Goal: Task Accomplishment & Management: Use online tool/utility

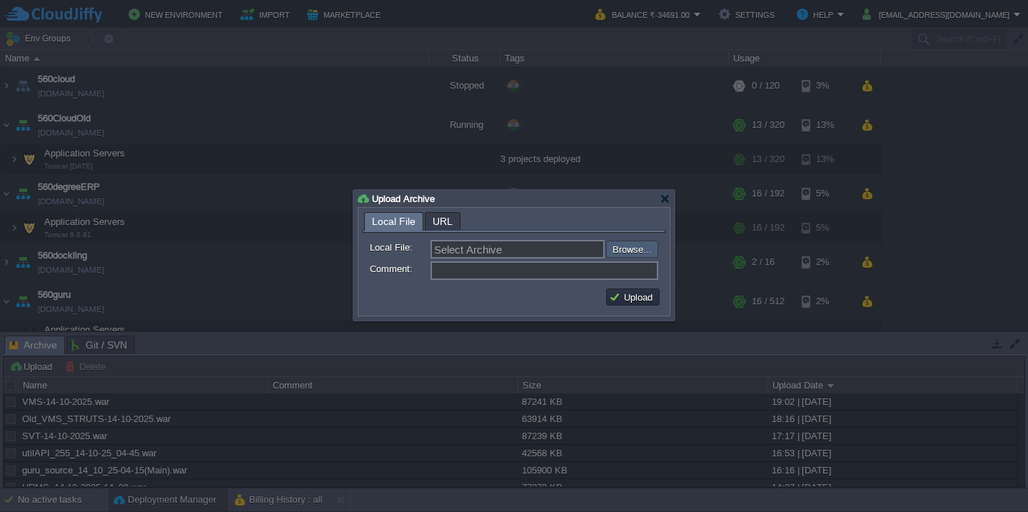
click at [637, 252] on input "file" at bounding box center [567, 248] width 181 height 17
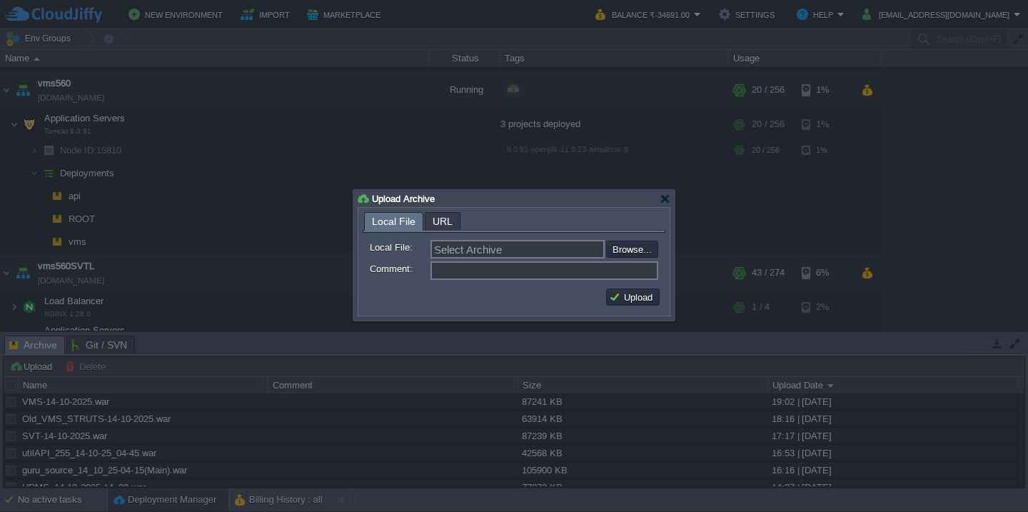
type input "C:\fakepath\HRMS_14-10-2025-19_50.war"
type input "HRMS_14-10-2025-19_50.war"
click at [624, 303] on button "Upload" at bounding box center [633, 296] width 48 height 13
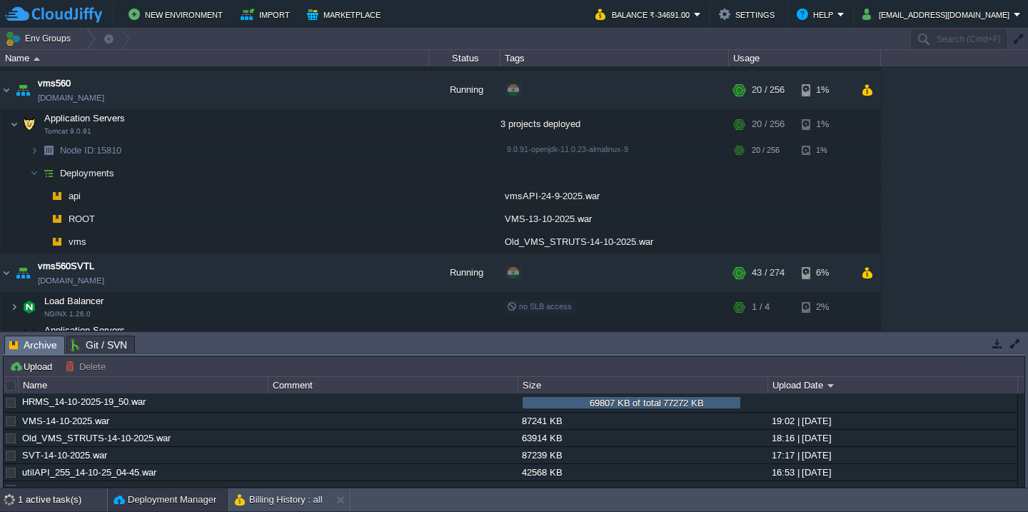
click at [54, 497] on div "1 active task(s)" at bounding box center [62, 499] width 89 height 23
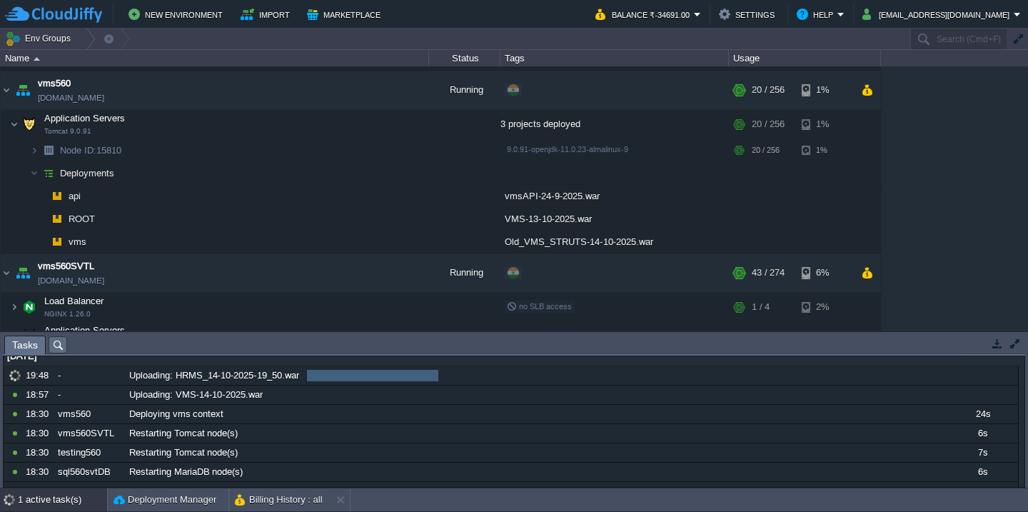
scroll to position [0, 0]
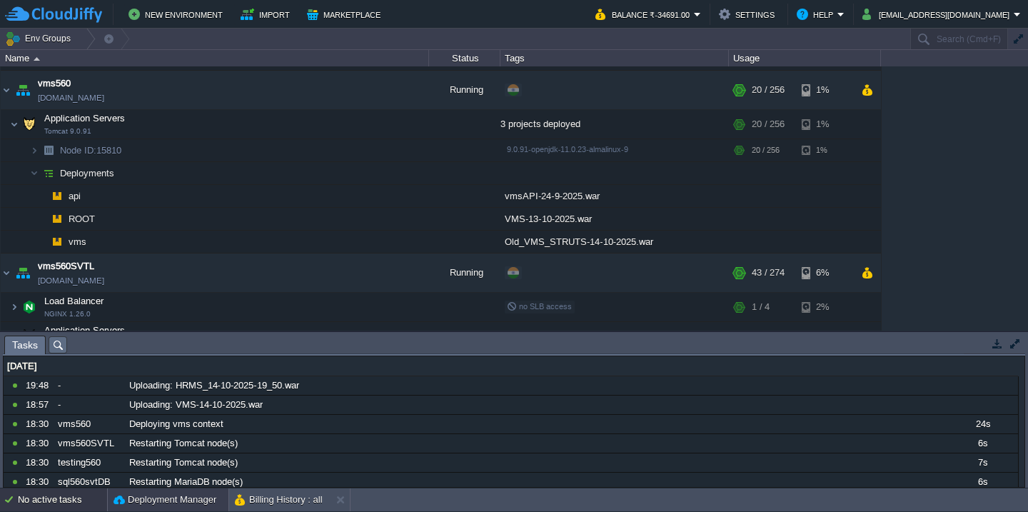
click at [146, 497] on button "Deployment Manager" at bounding box center [164, 499] width 103 height 14
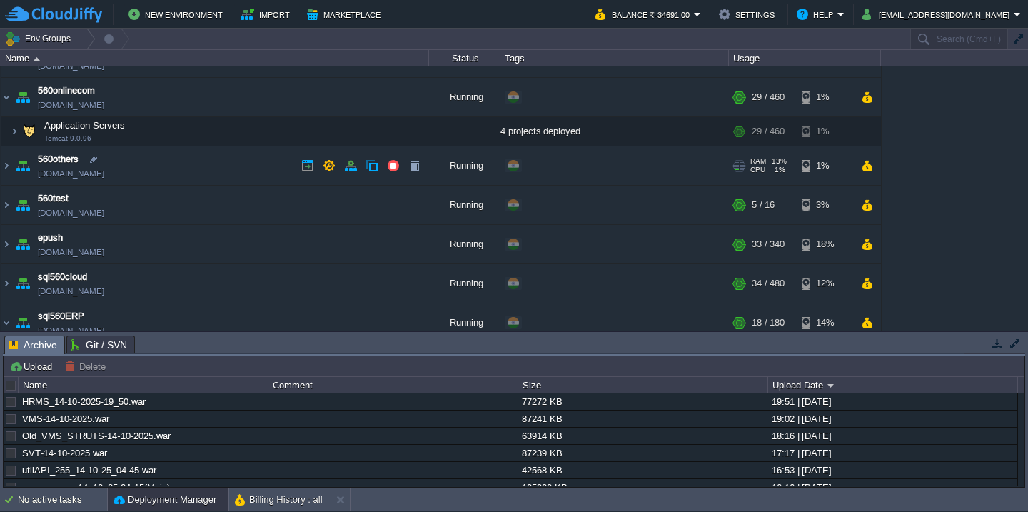
scroll to position [458, 0]
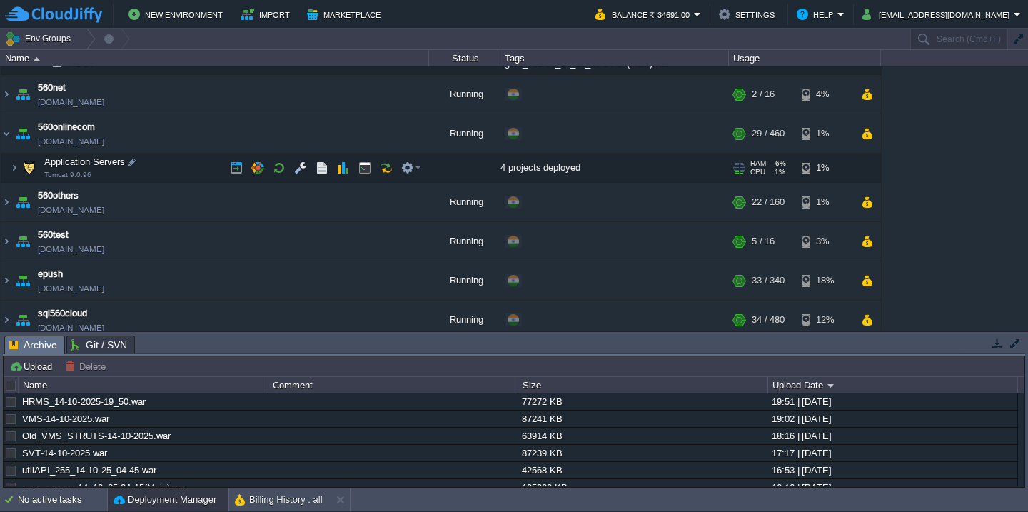
click at [191, 176] on td "Application Servers Tomcat 9.0.96" at bounding box center [215, 167] width 428 height 29
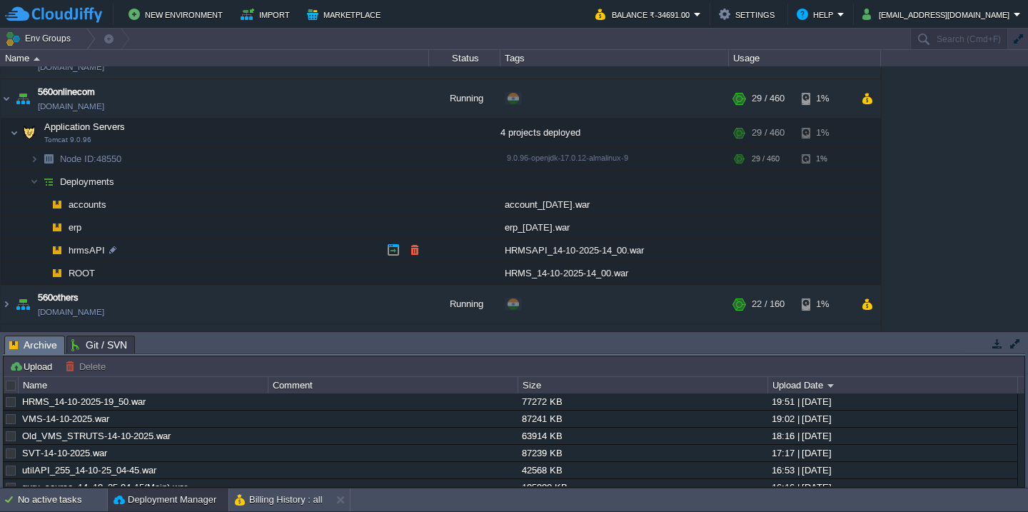
scroll to position [494, 0]
click at [413, 269] on button "button" at bounding box center [414, 271] width 13 height 13
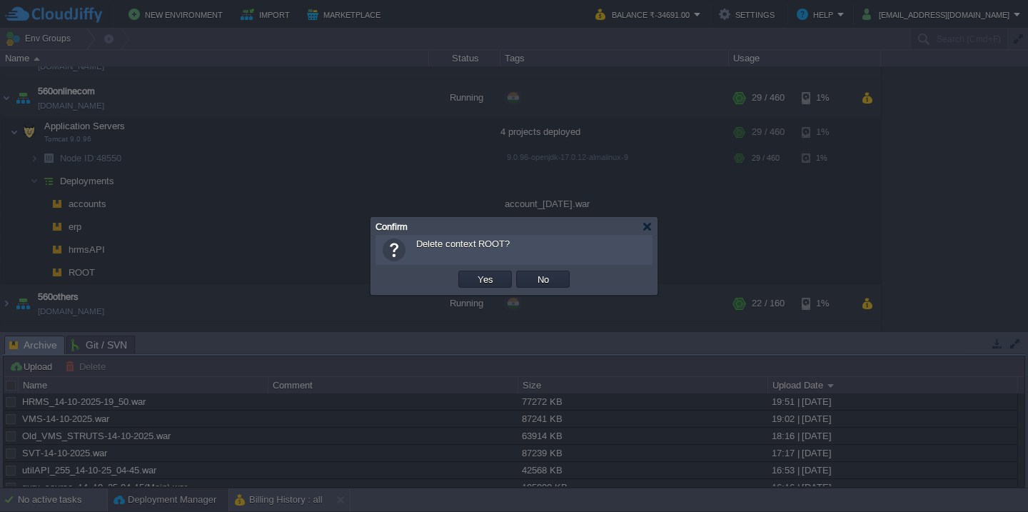
click at [473, 273] on button "Yes" at bounding box center [485, 279] width 24 height 13
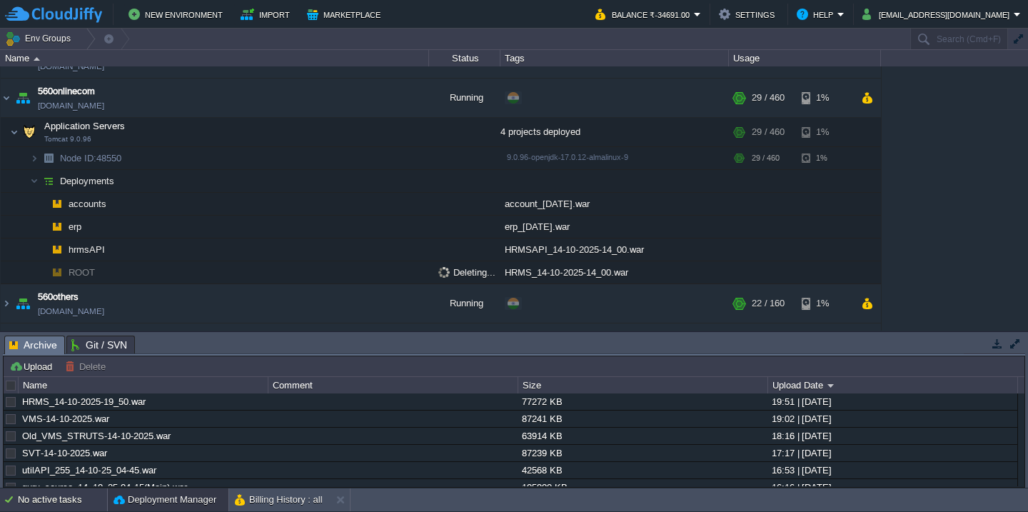
click at [44, 505] on div "No active tasks" at bounding box center [62, 499] width 89 height 23
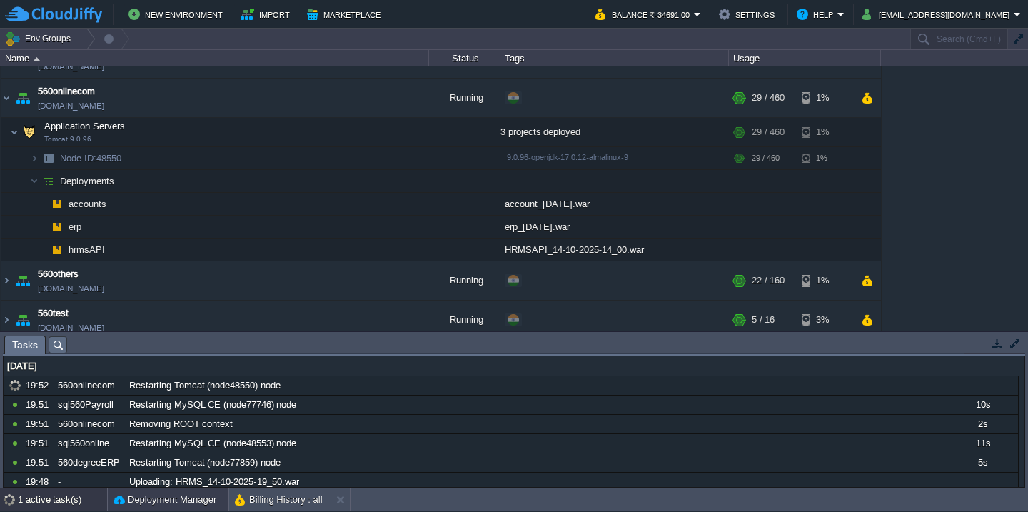
click at [143, 499] on button "Deployment Manager" at bounding box center [164, 499] width 103 height 14
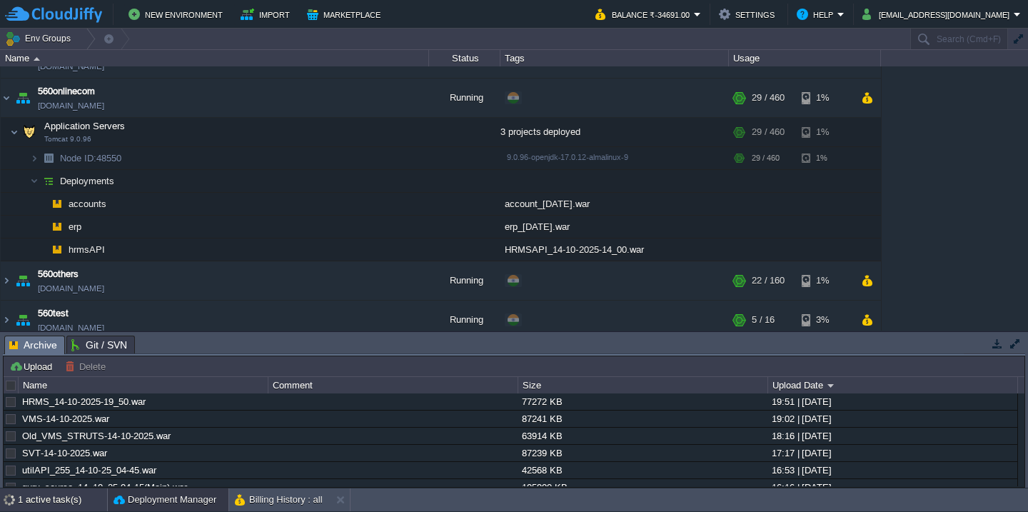
click at [56, 505] on div "1 active task(s)" at bounding box center [62, 499] width 89 height 23
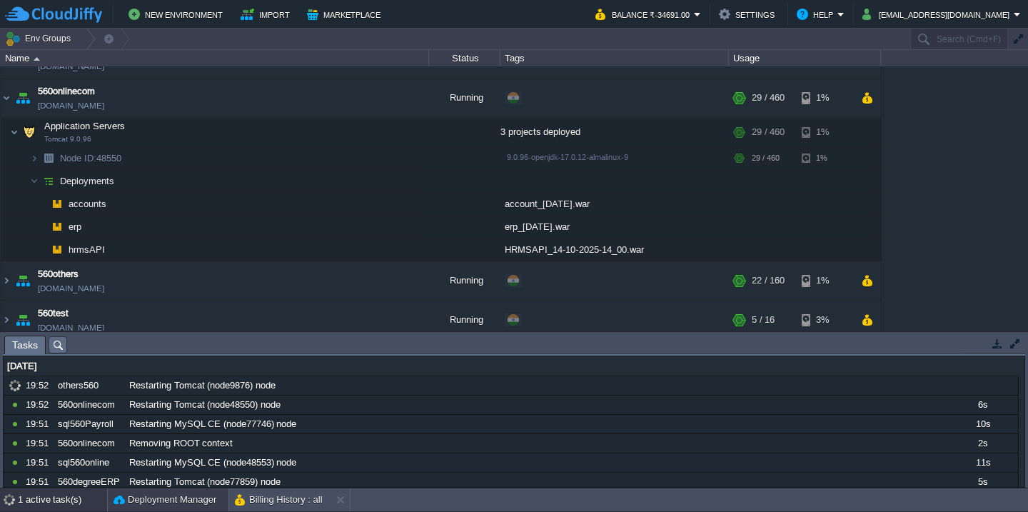
click at [135, 500] on button "Deployment Manager" at bounding box center [164, 499] width 103 height 14
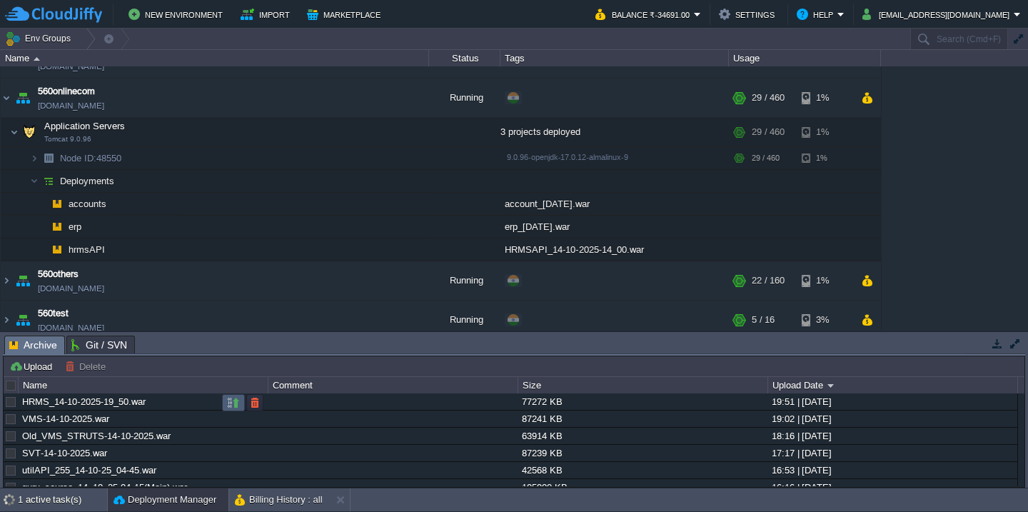
click at [232, 397] on button "button" at bounding box center [233, 402] width 13 height 13
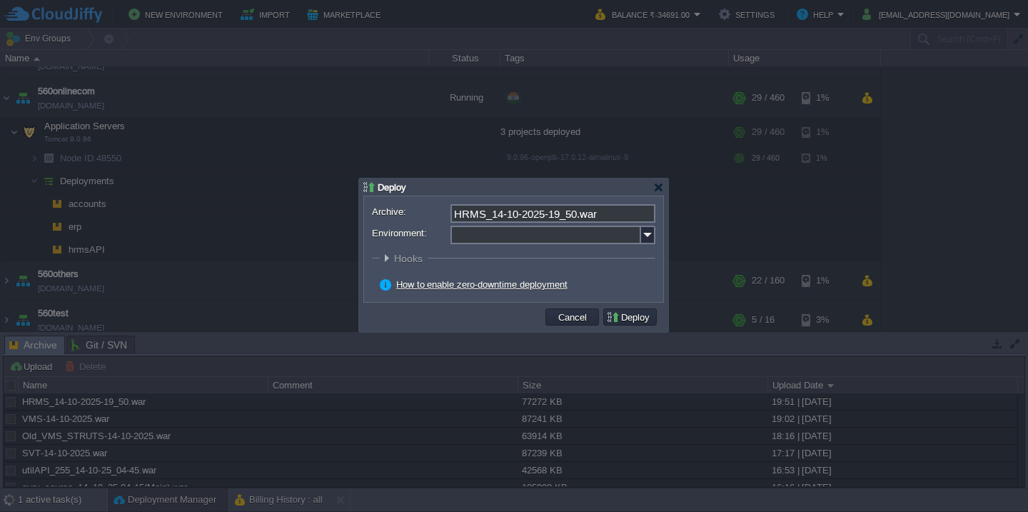
click at [502, 243] on input "Environment:" at bounding box center [545, 234] width 191 height 19
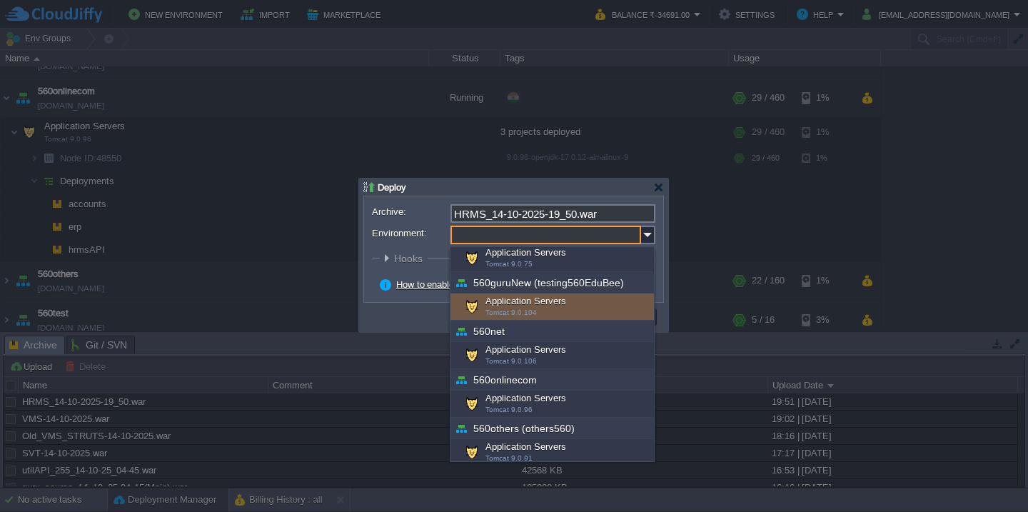
scroll to position [172, 0]
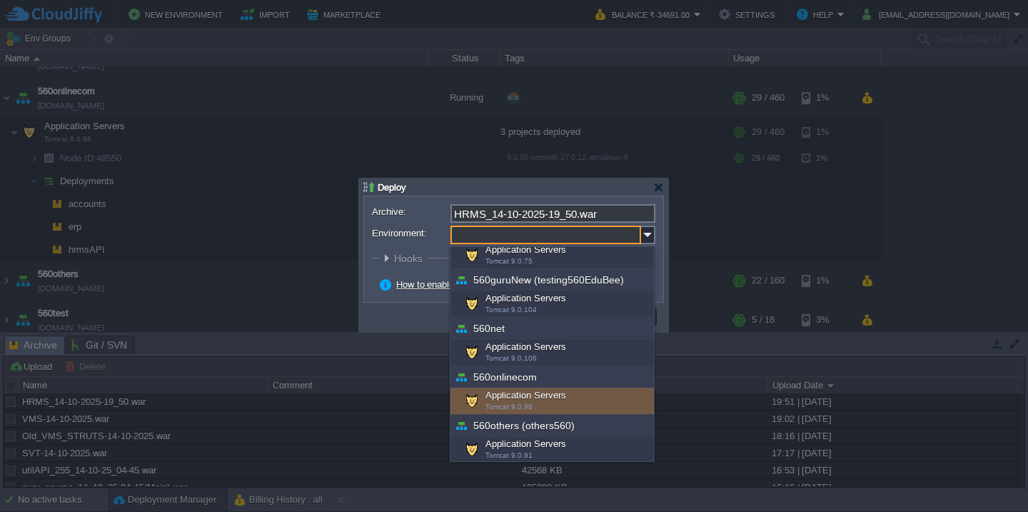
click at [514, 393] on div "Application Servers Tomcat 9.0.96" at bounding box center [551, 400] width 203 height 27
type input "Application Servers (560onlinecom)"
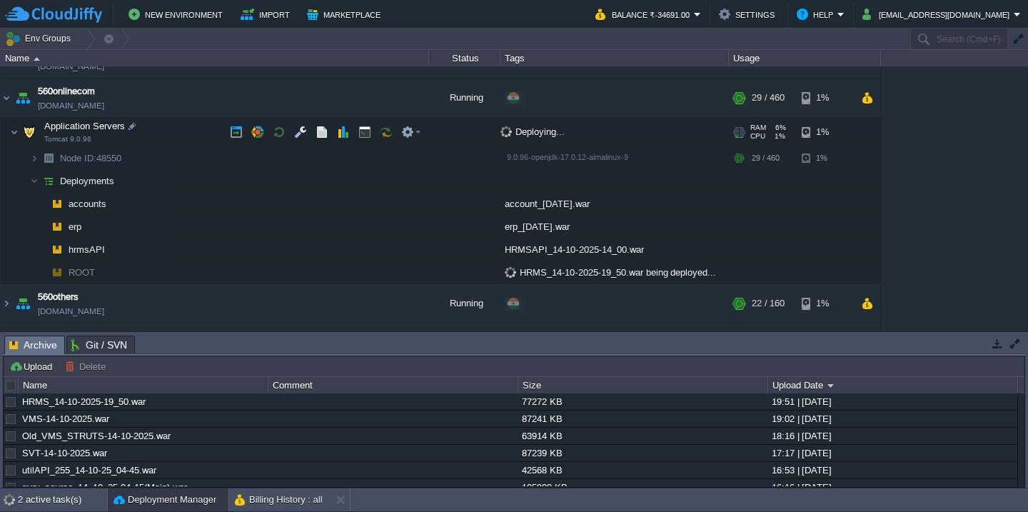
click at [175, 131] on td "Application Servers Tomcat 9.0.96" at bounding box center [215, 132] width 428 height 29
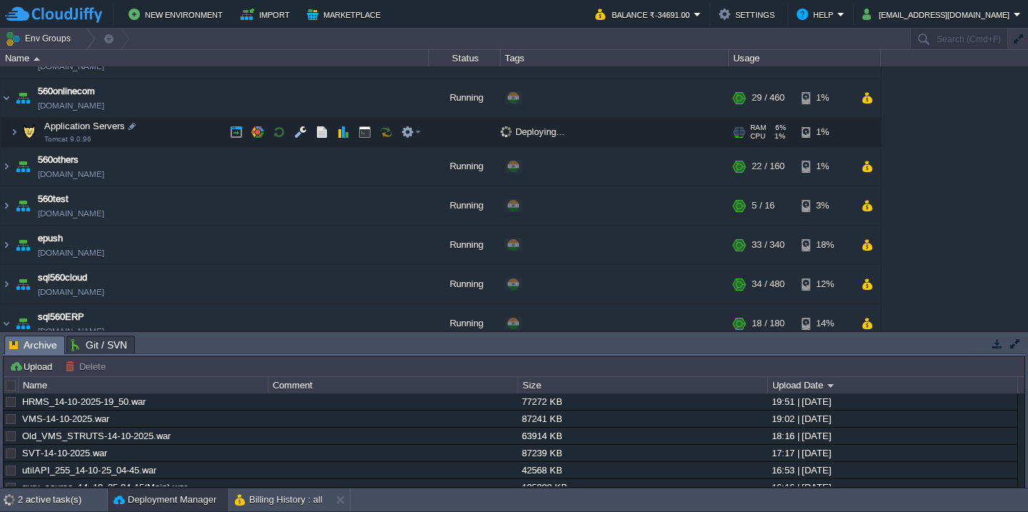
click at [175, 131] on td "Application Servers Tomcat 9.0.96" at bounding box center [215, 132] width 428 height 29
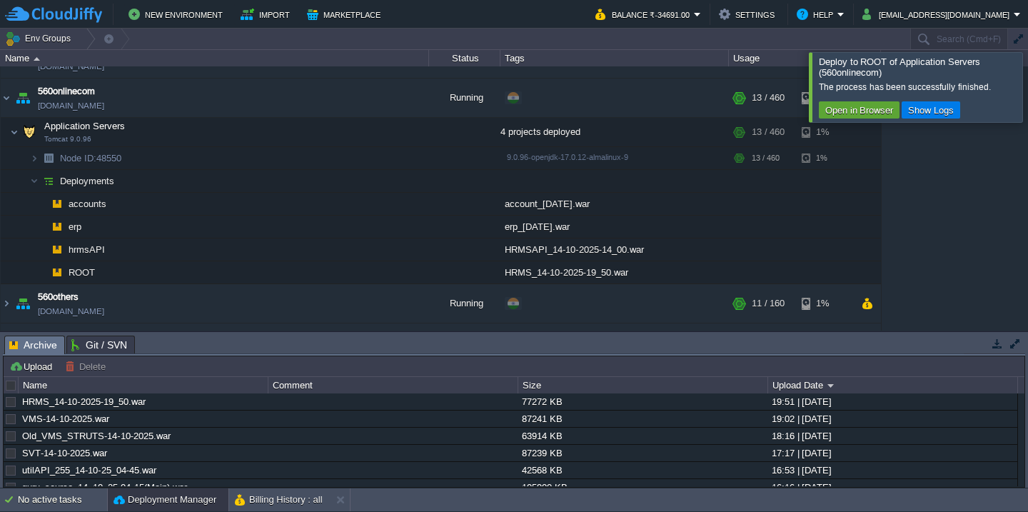
click at [1027, 76] on div at bounding box center [1045, 86] width 0 height 69
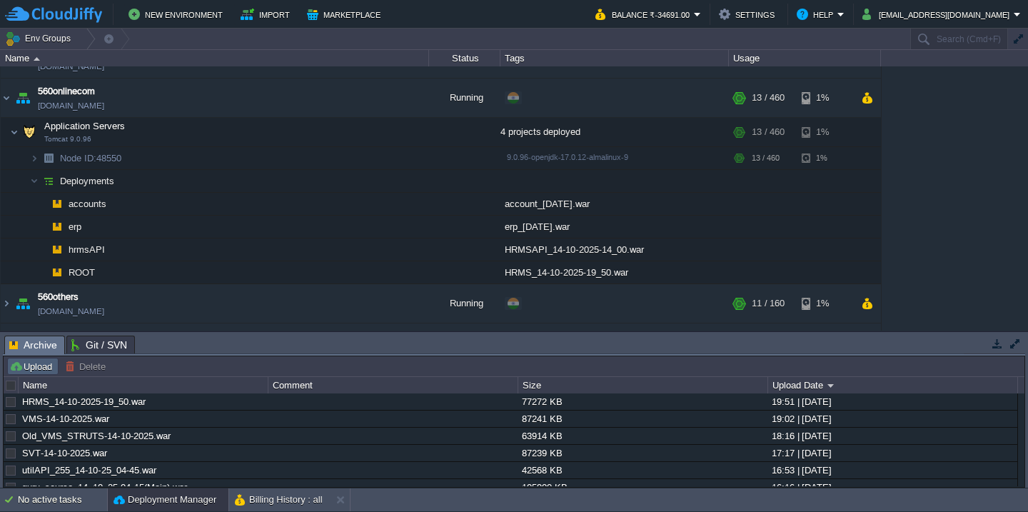
click at [23, 369] on button "Upload" at bounding box center [32, 366] width 47 height 13
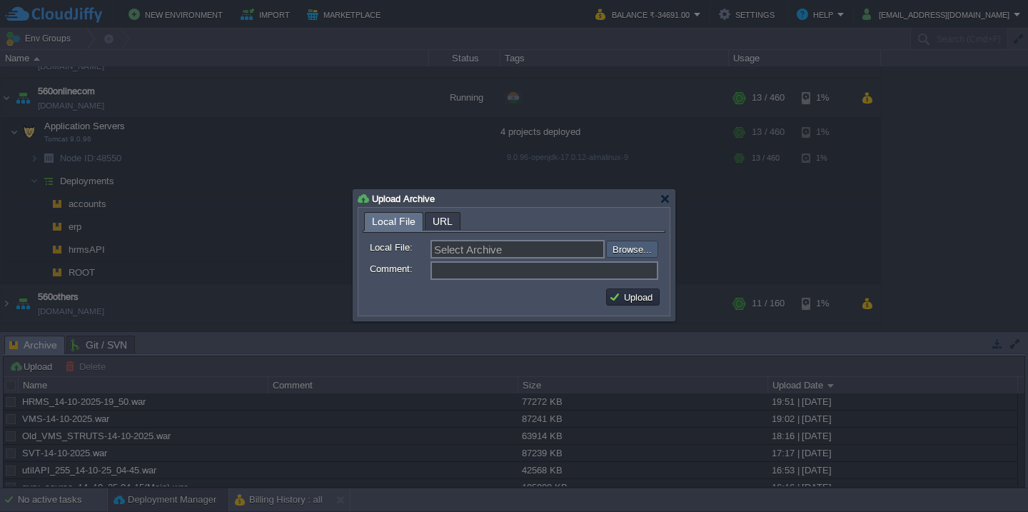
click at [639, 253] on input "file" at bounding box center [567, 248] width 181 height 17
type input "C:\fakepath\VMS-14-10-2025_7-55.war"
type input "VMS-14-10-2025_7-55.war"
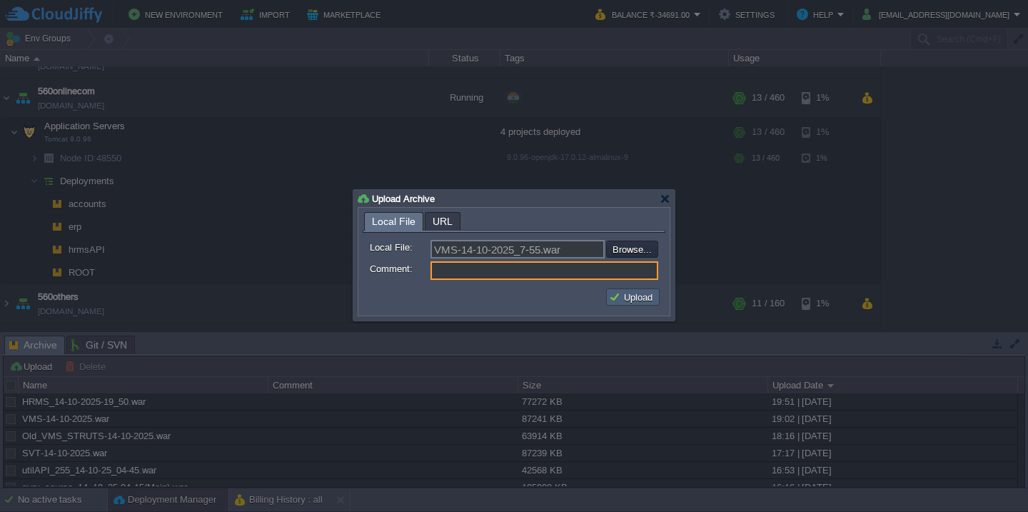
click at [622, 303] on button "Upload" at bounding box center [633, 296] width 48 height 13
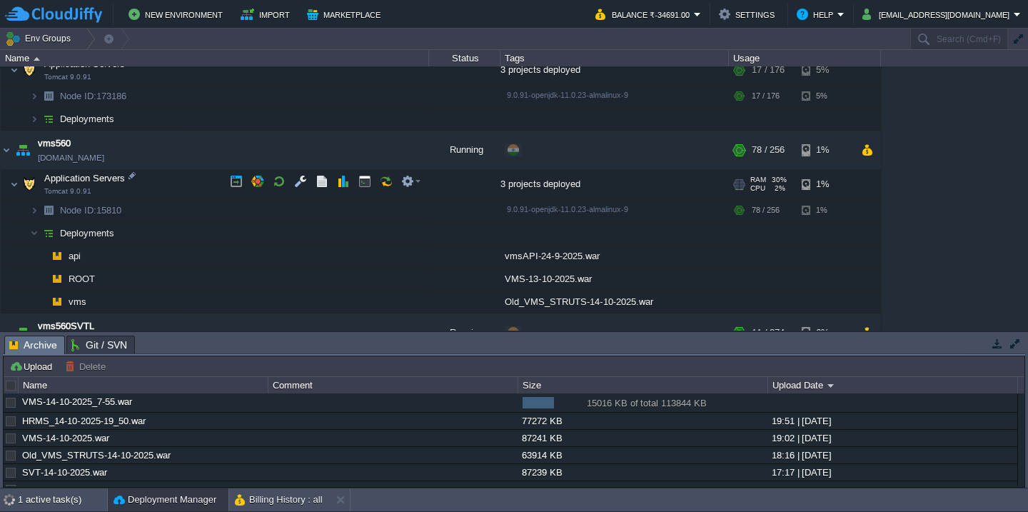
scroll to position [1511, 0]
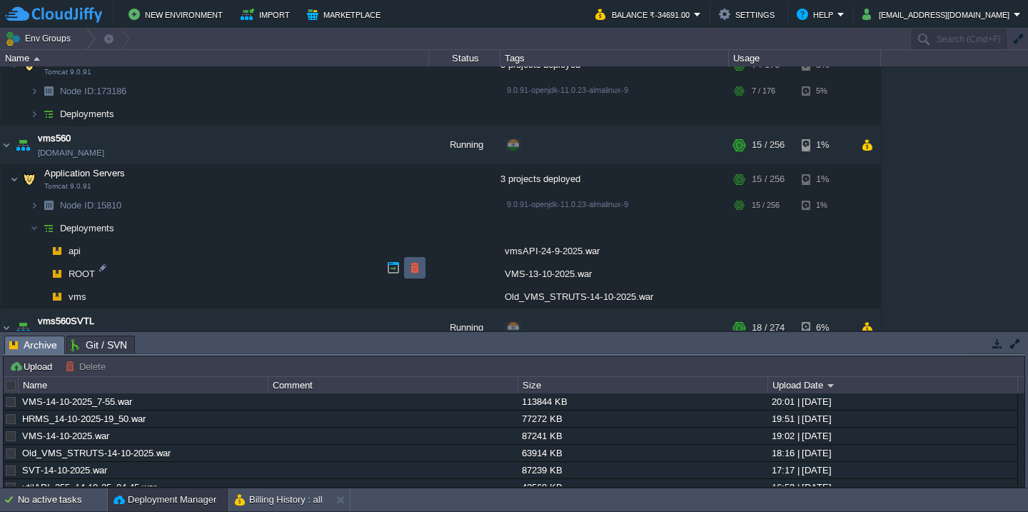
click at [415, 266] on button "button" at bounding box center [414, 267] width 13 height 13
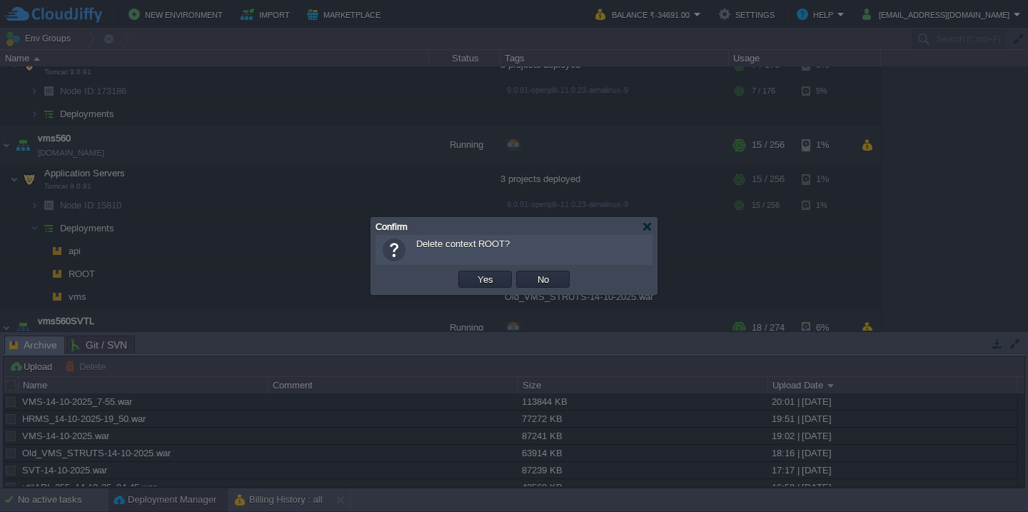
click at [473, 273] on button "Yes" at bounding box center [485, 279] width 24 height 13
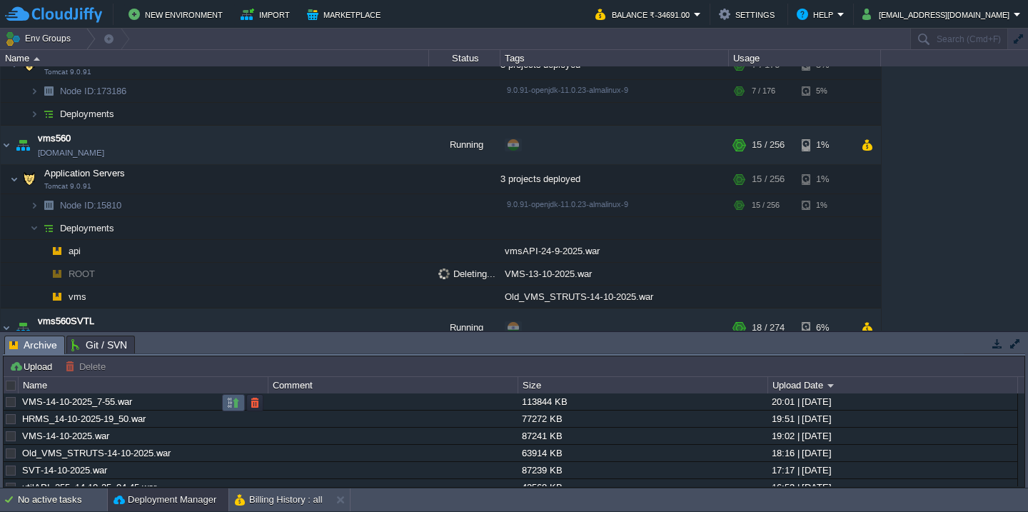
click at [229, 405] on button "button" at bounding box center [233, 402] width 13 height 13
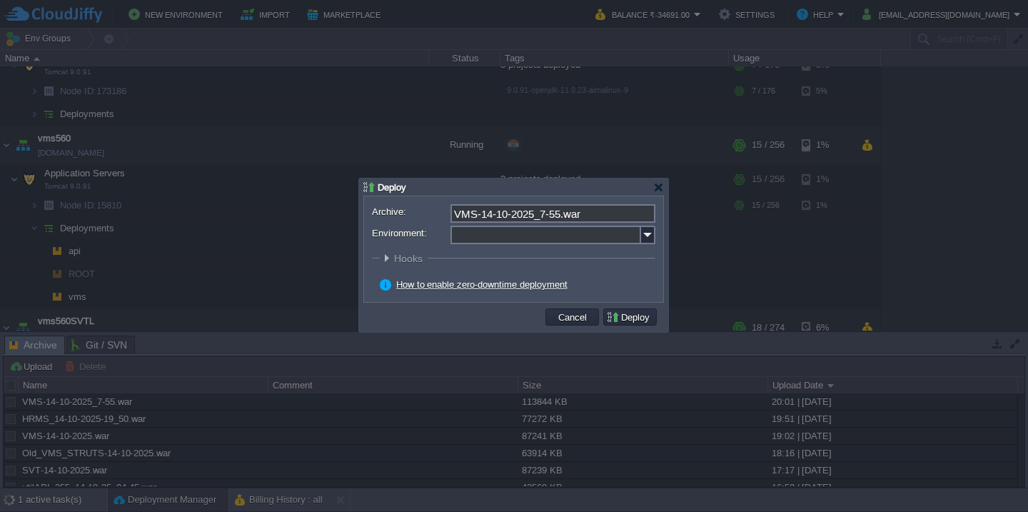
click at [497, 236] on input "Environment:" at bounding box center [545, 234] width 191 height 19
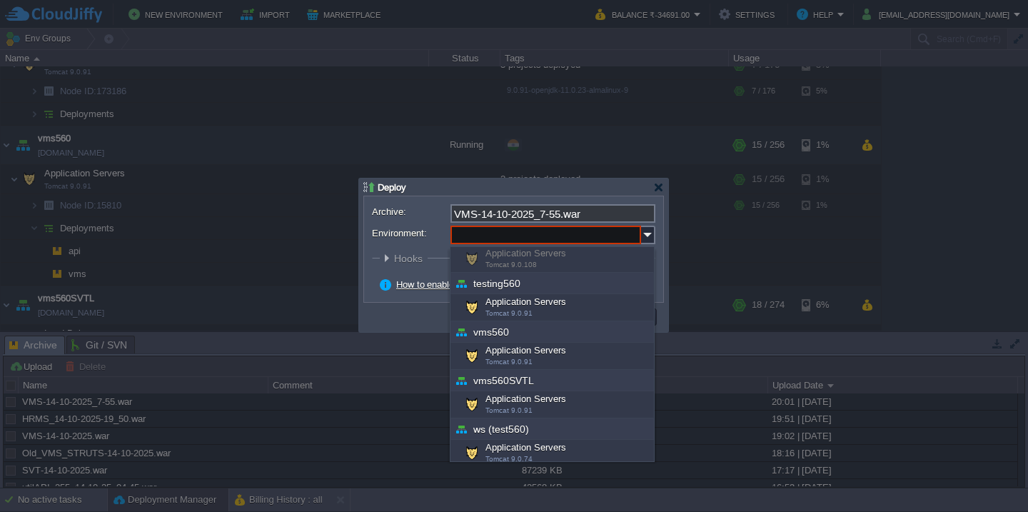
scroll to position [514, 0]
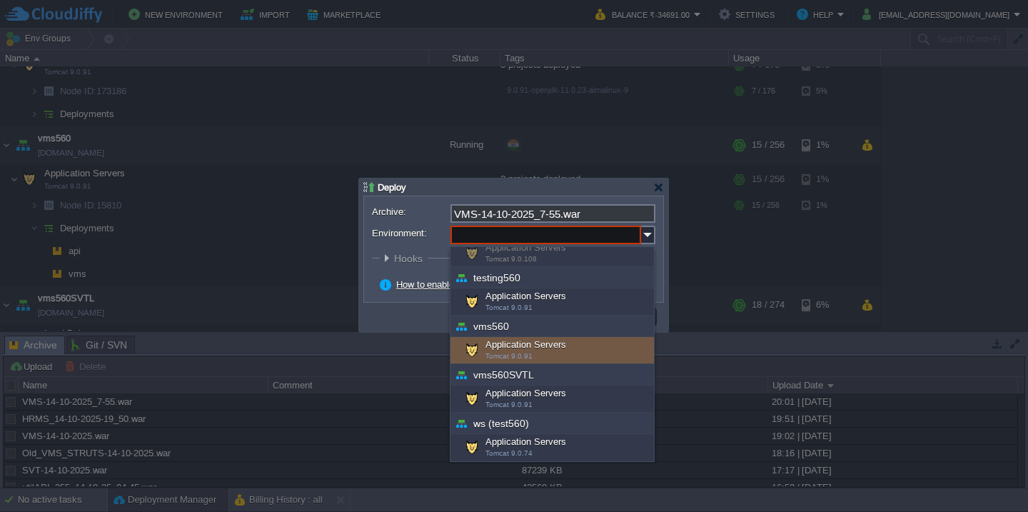
click at [538, 355] on div "Application Servers Tomcat 9.0.91" at bounding box center [551, 350] width 203 height 27
type input "Application Servers (vms560)"
